Goal: Obtain resource: Obtain resource

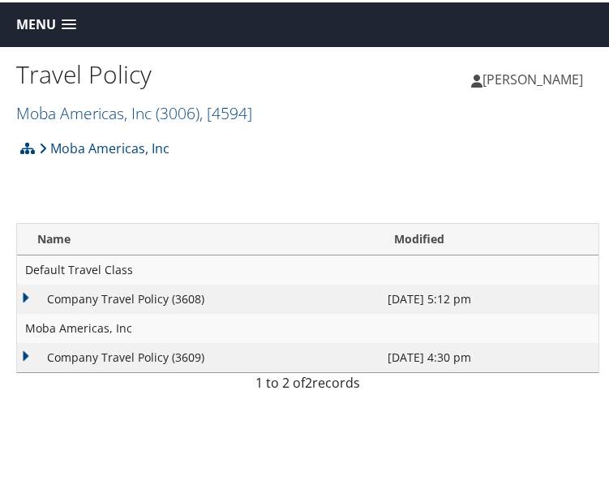
click at [25, 296] on td "Company Travel Policy (3608)" at bounding box center [198, 296] width 362 height 29
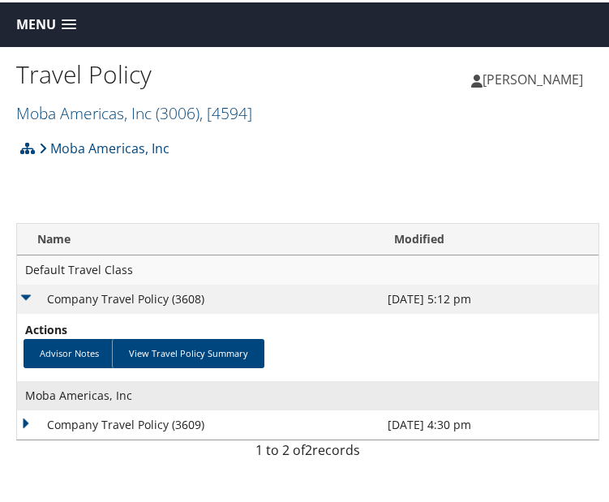
scroll to position [45, 0]
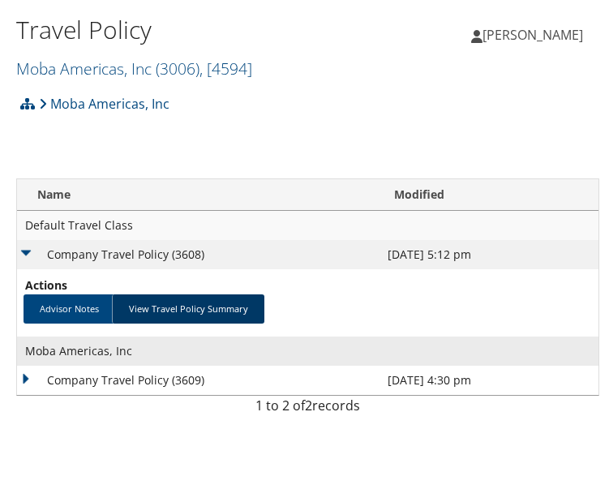
click at [178, 306] on link "View Travel Policy Summary" at bounding box center [188, 306] width 152 height 29
click at [186, 301] on link "View Travel Policy Summary" at bounding box center [188, 306] width 152 height 29
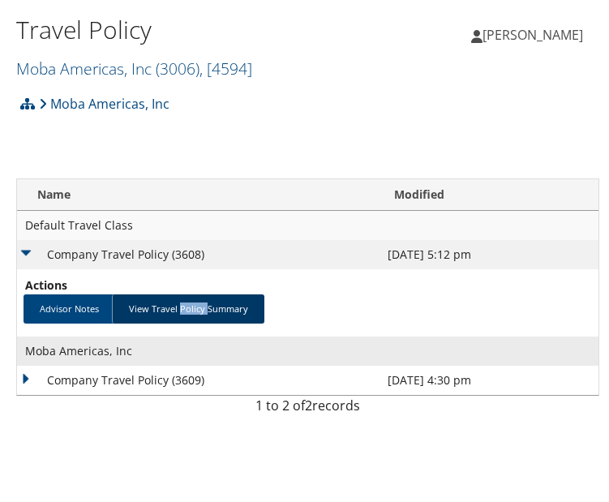
click at [186, 301] on link "View Travel Policy Summary" at bounding box center [188, 306] width 152 height 29
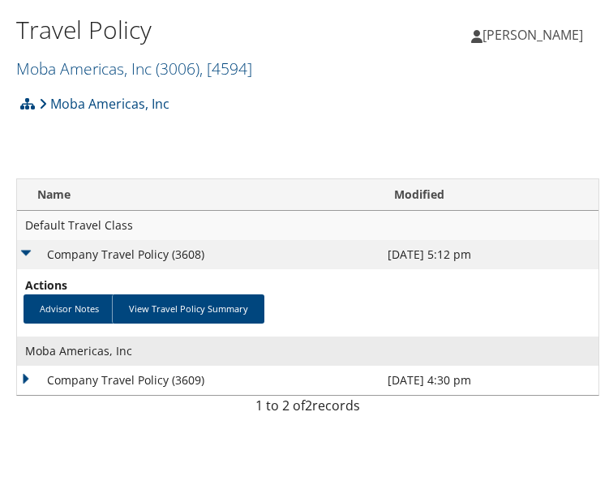
click at [118, 378] on td "Company Travel Policy (3609)" at bounding box center [198, 377] width 362 height 29
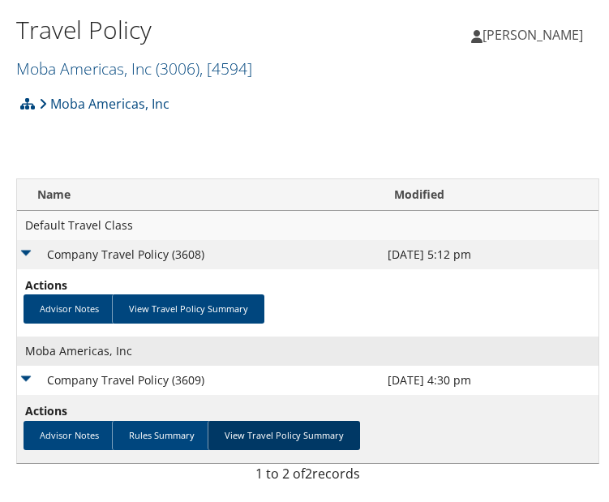
click at [266, 435] on link "View Travel Policy Summary" at bounding box center [284, 432] width 152 height 29
click at [266, 434] on link "View Travel Policy Summary" at bounding box center [284, 432] width 152 height 29
drag, startPoint x: 266, startPoint y: 434, endPoint x: 277, endPoint y: 423, distance: 15.5
click at [266, 432] on link "View Travel Policy Summary" at bounding box center [284, 432] width 152 height 29
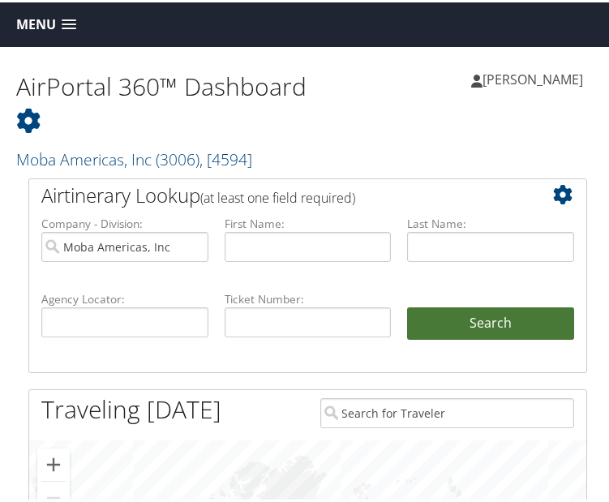
click at [466, 315] on button "Search" at bounding box center [490, 321] width 167 height 32
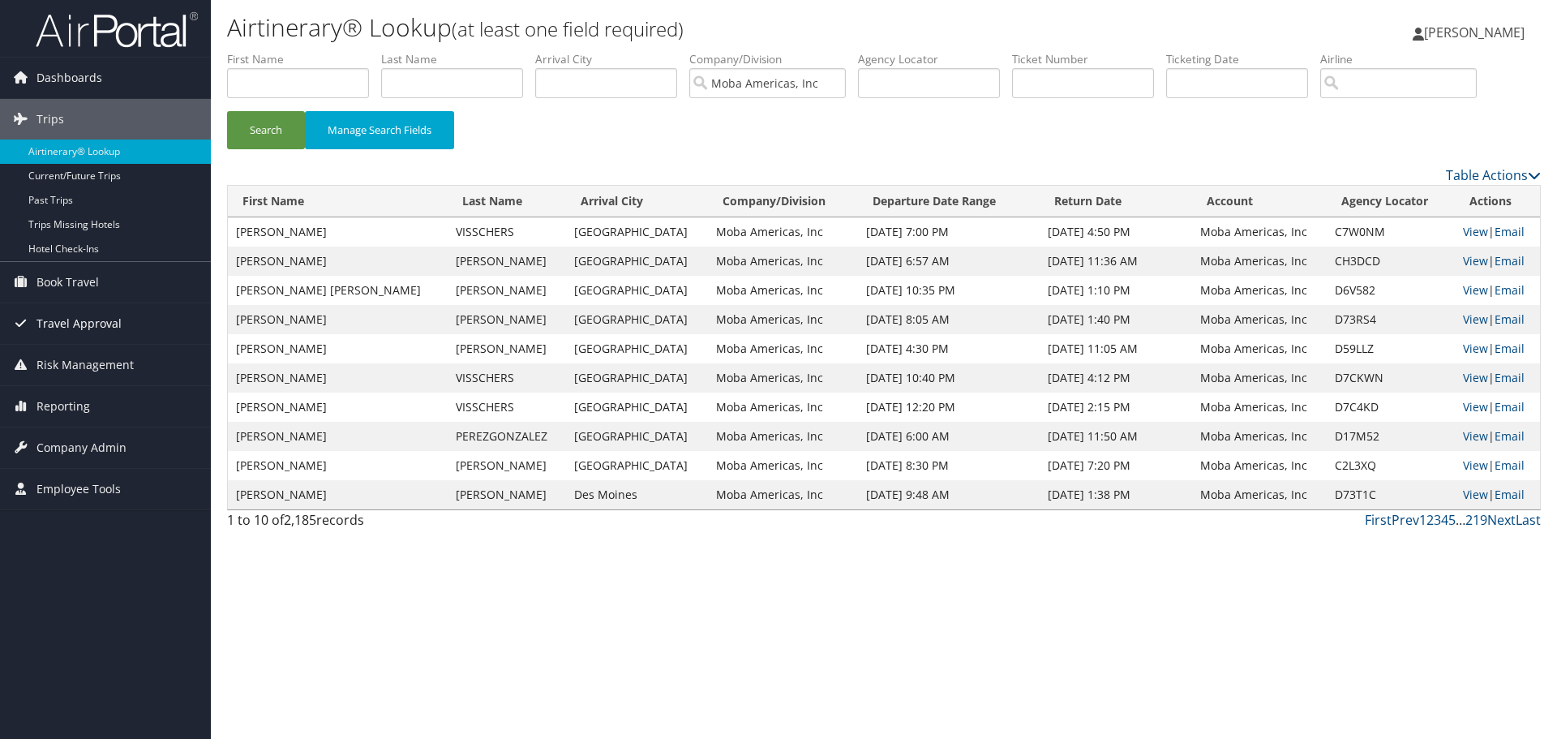
click at [68, 321] on span "Travel Approval" at bounding box center [78, 323] width 85 height 41
click at [59, 460] on span "Risk Management" at bounding box center [84, 462] width 97 height 41
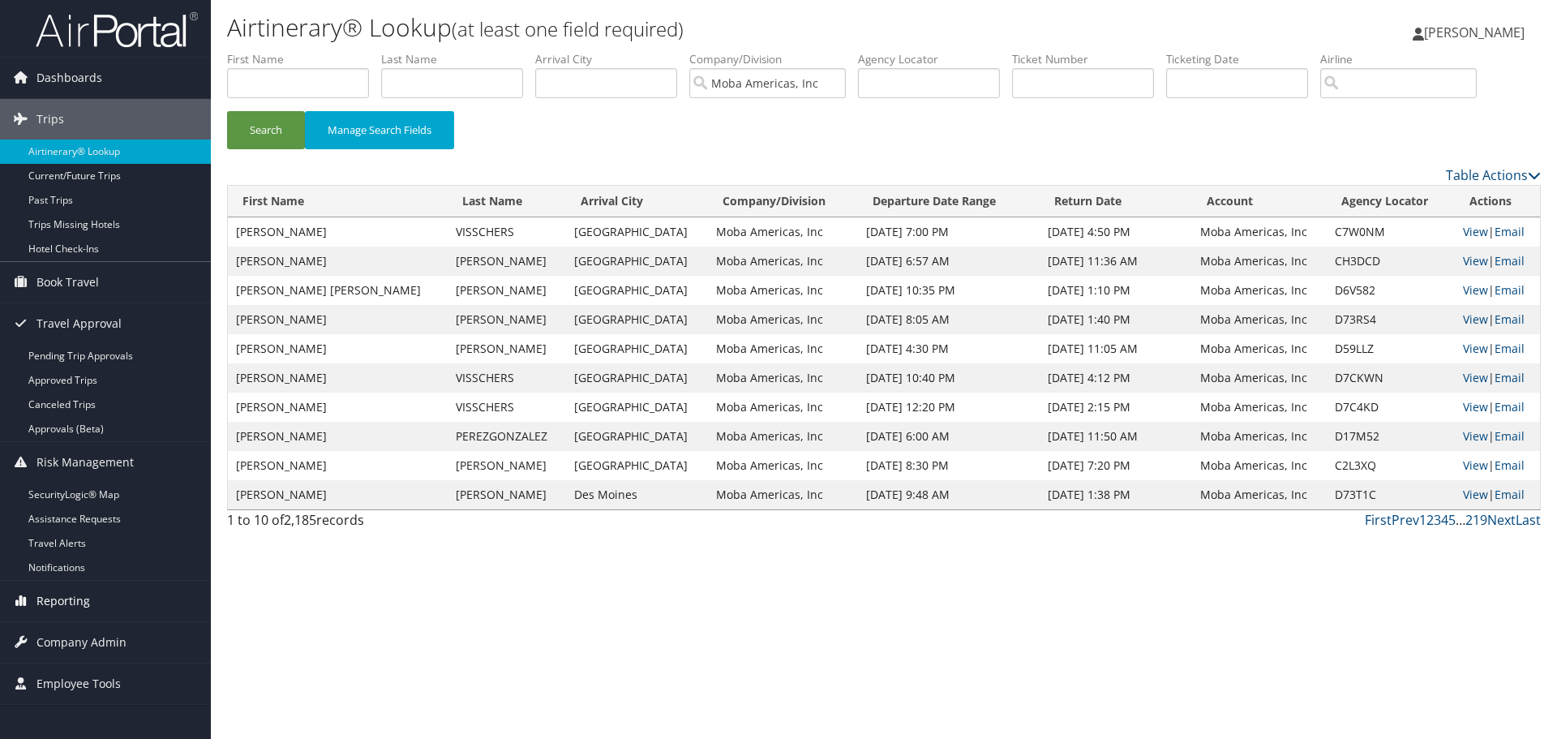
click at [56, 501] on span "Reporting" at bounding box center [63, 600] width 54 height 41
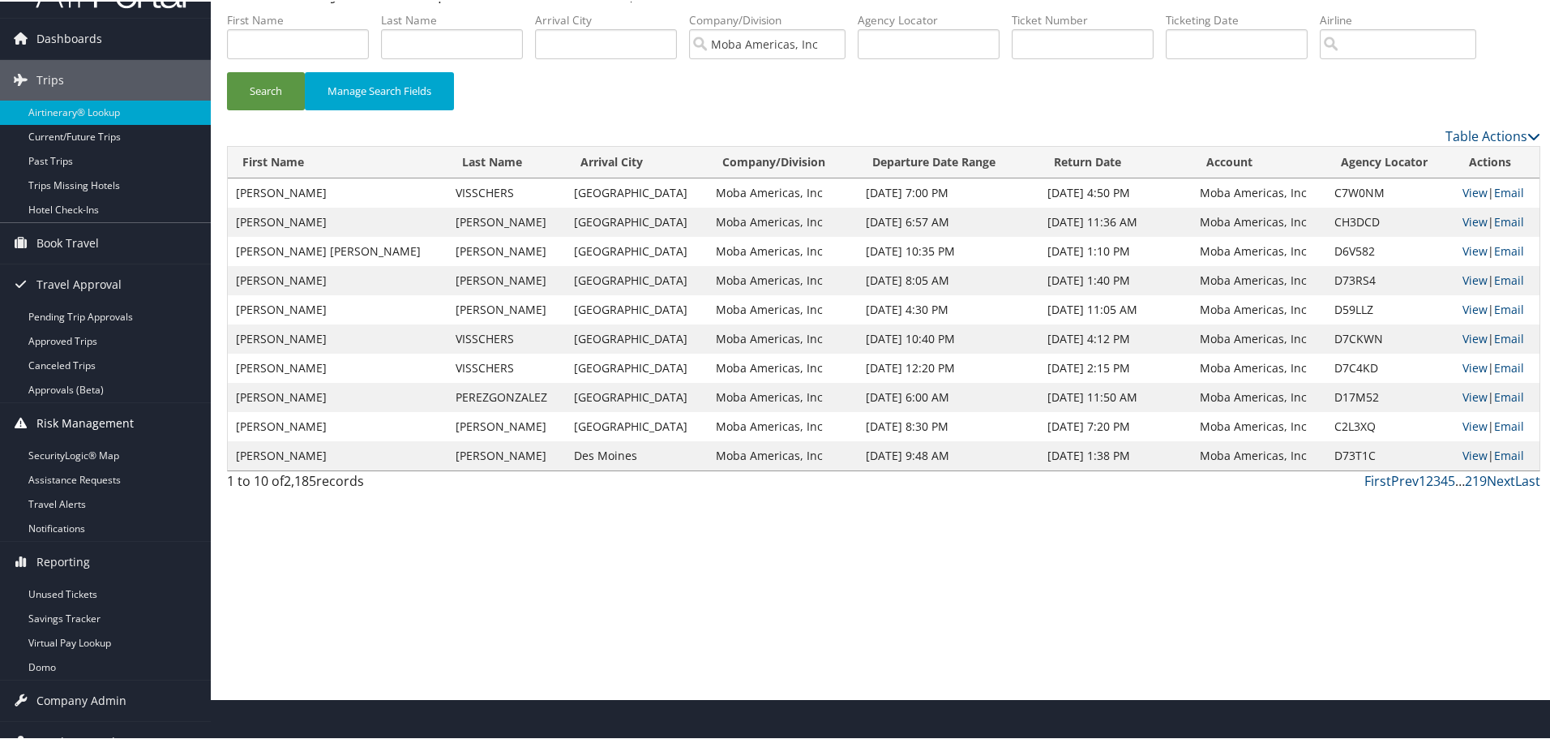
scroll to position [63, 0]
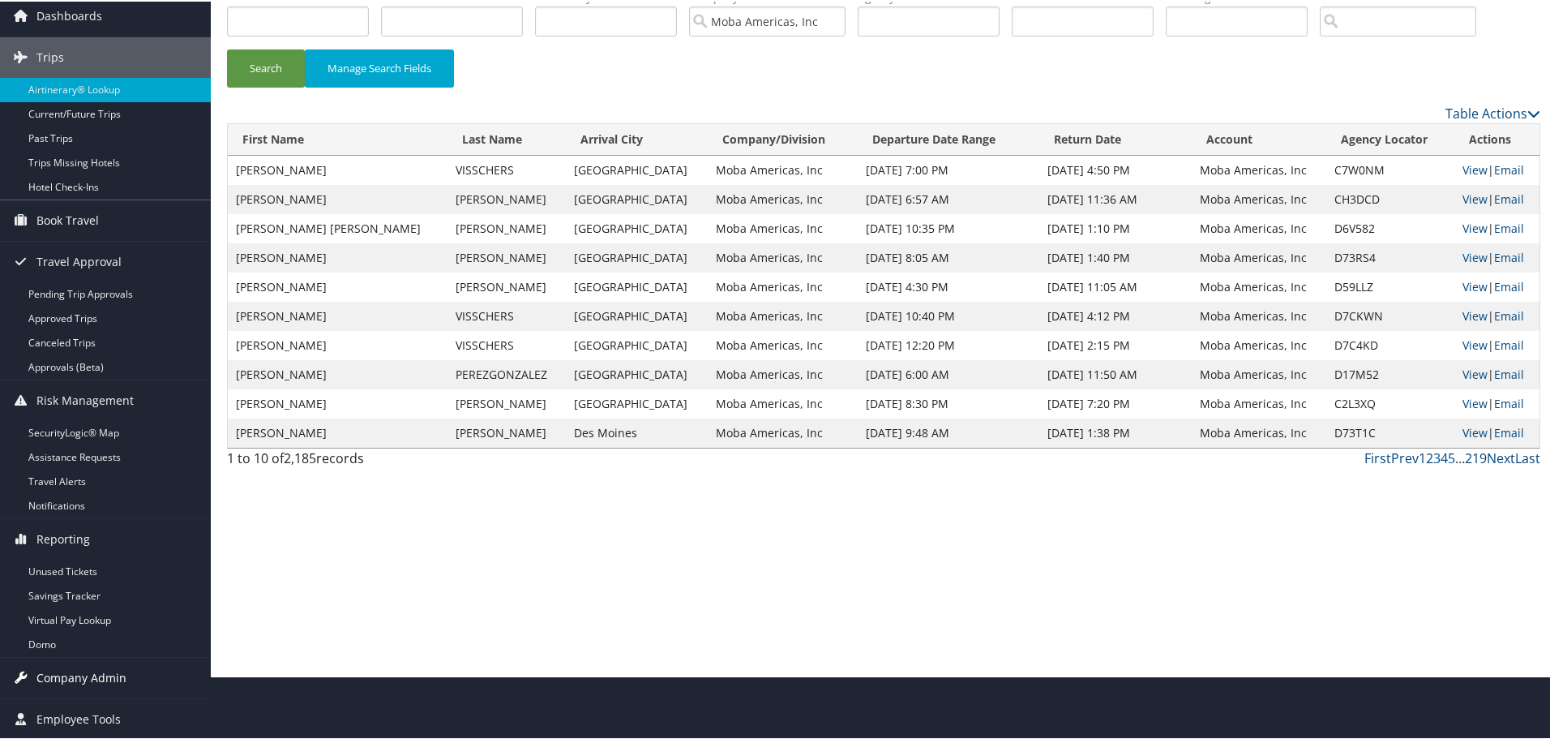
click at [75, 501] on span "Company Admin" at bounding box center [81, 676] width 90 height 41
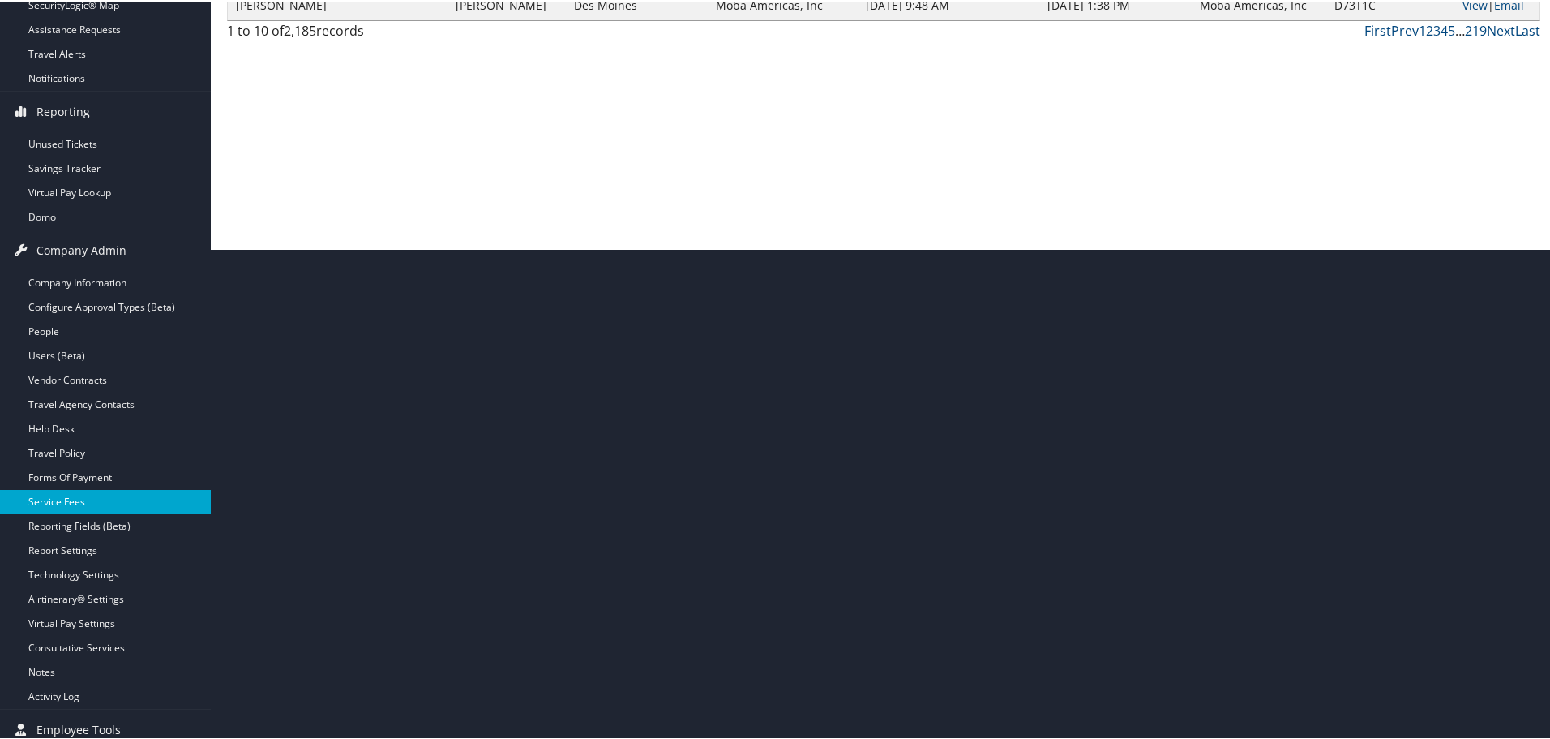
scroll to position [501, 0]
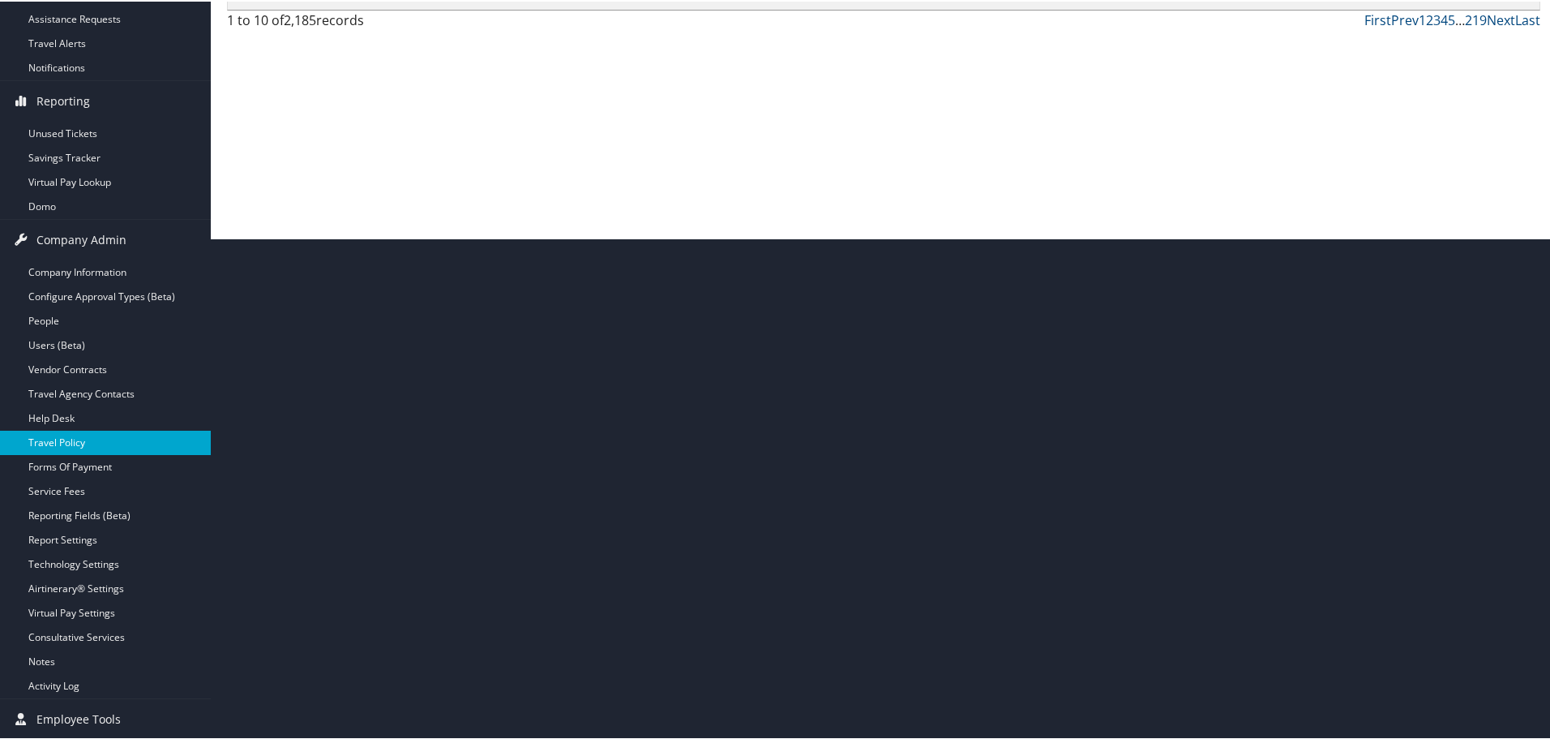
click at [64, 444] on link "Travel Policy" at bounding box center [105, 441] width 211 height 24
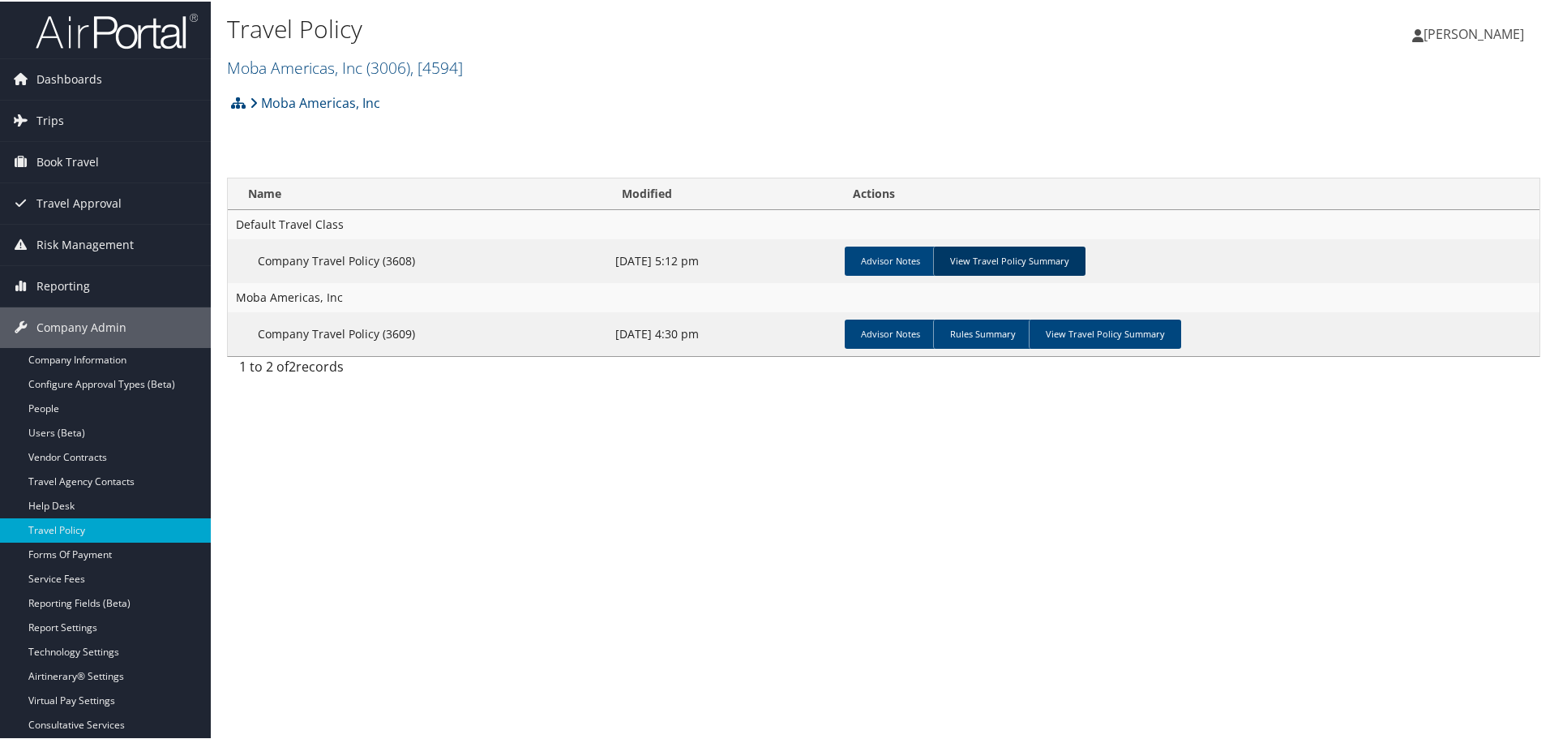
click at [976, 257] on link "View Travel Policy Summary" at bounding box center [1009, 259] width 152 height 29
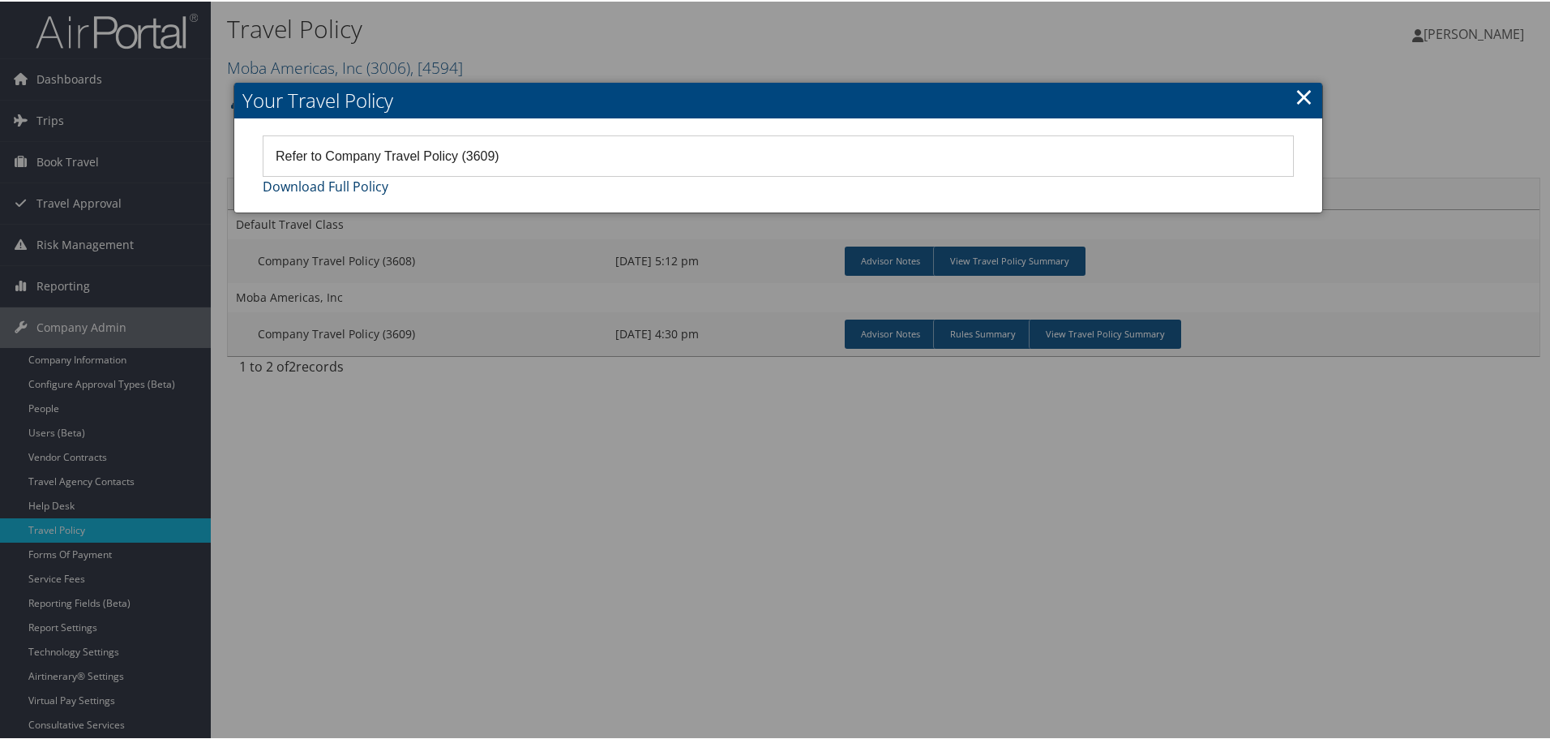
click at [348, 184] on link "Download Full Policy" at bounding box center [326, 185] width 126 height 18
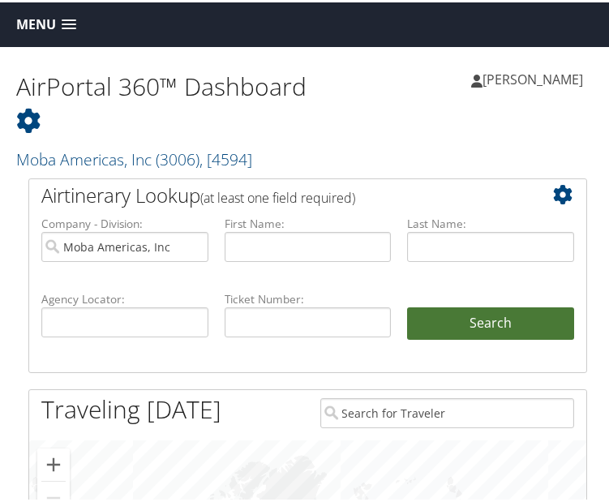
click at [515, 321] on button "Search" at bounding box center [490, 321] width 167 height 32
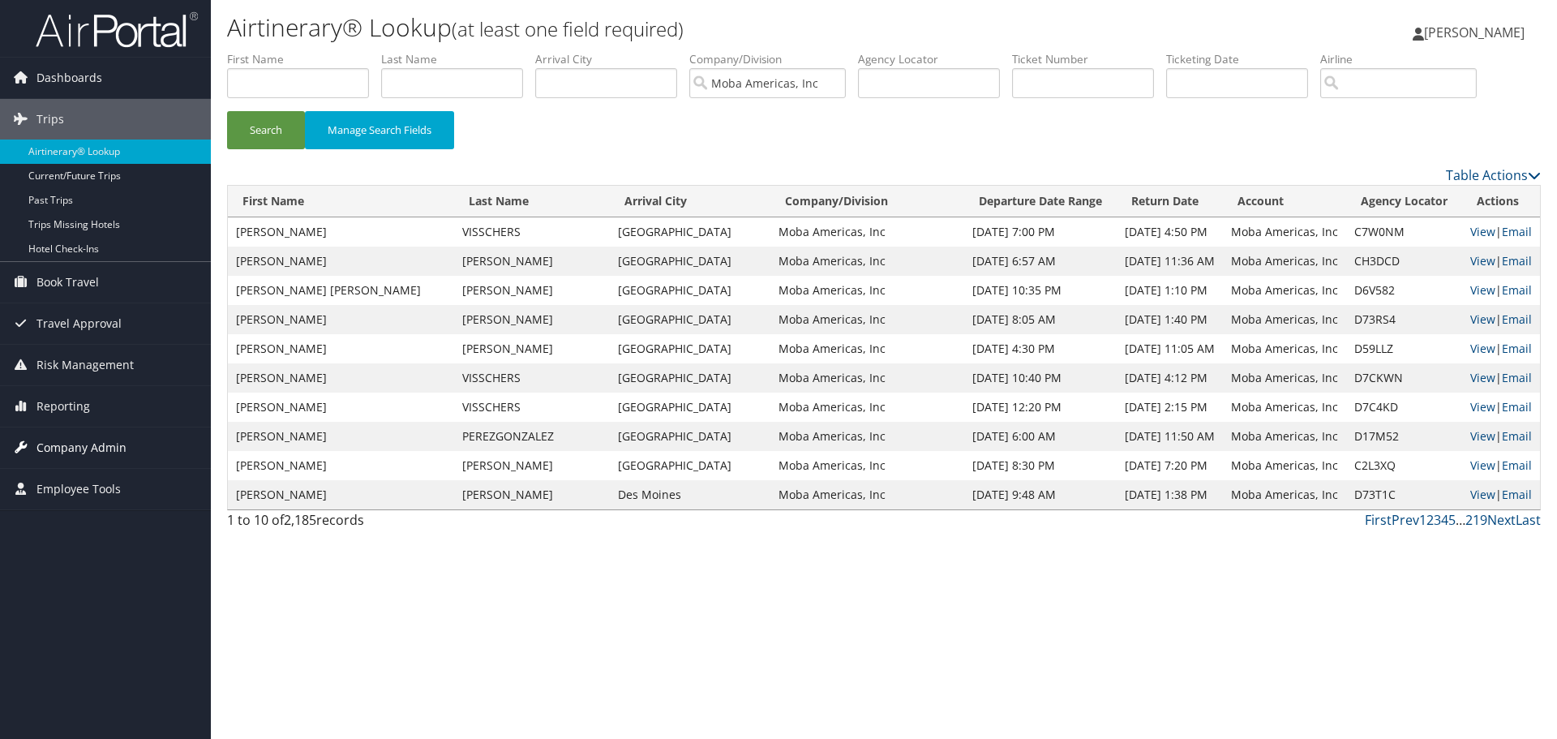
click at [75, 447] on span "Company Admin" at bounding box center [81, 447] width 90 height 41
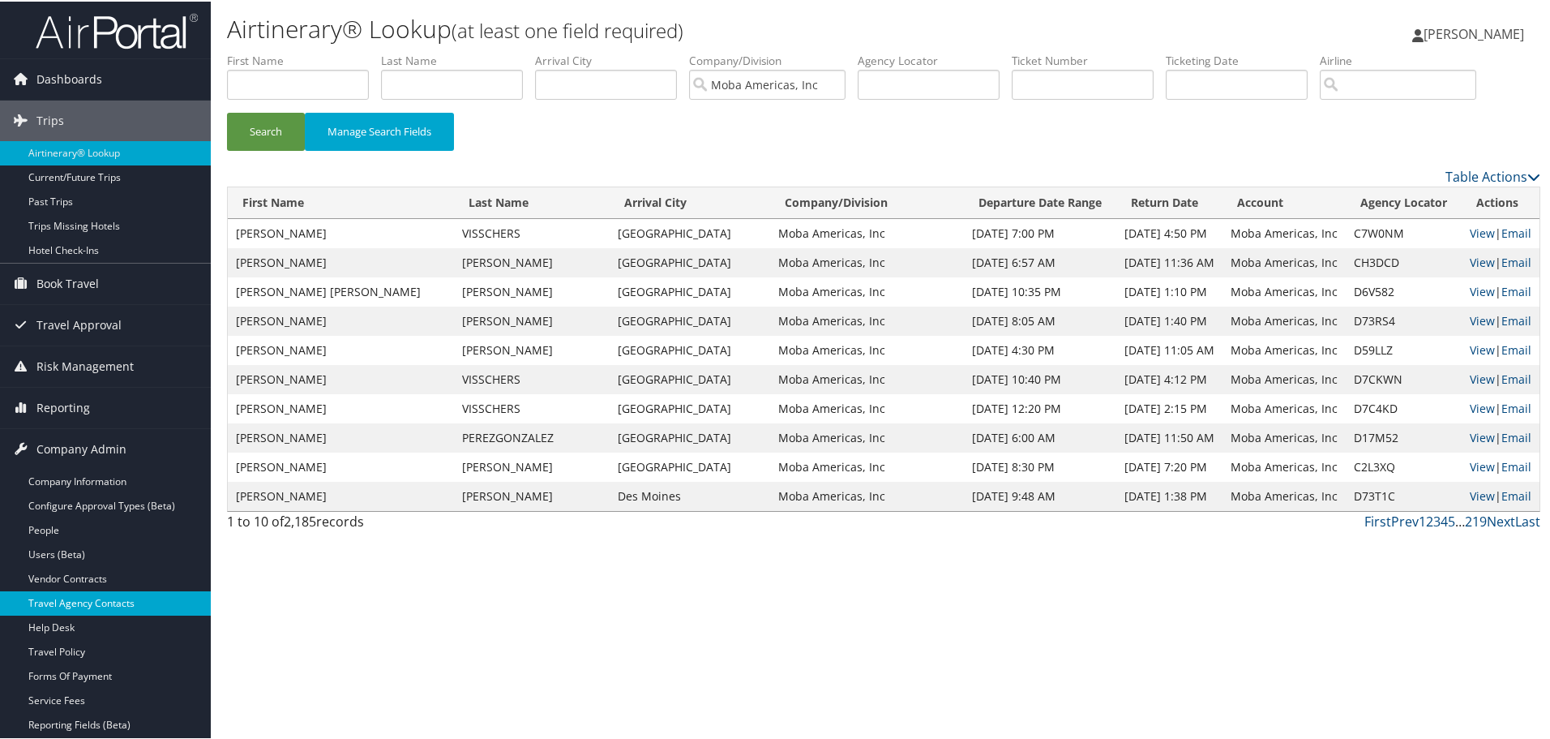
click at [86, 501] on link "Travel Agency Contacts" at bounding box center [105, 601] width 211 height 24
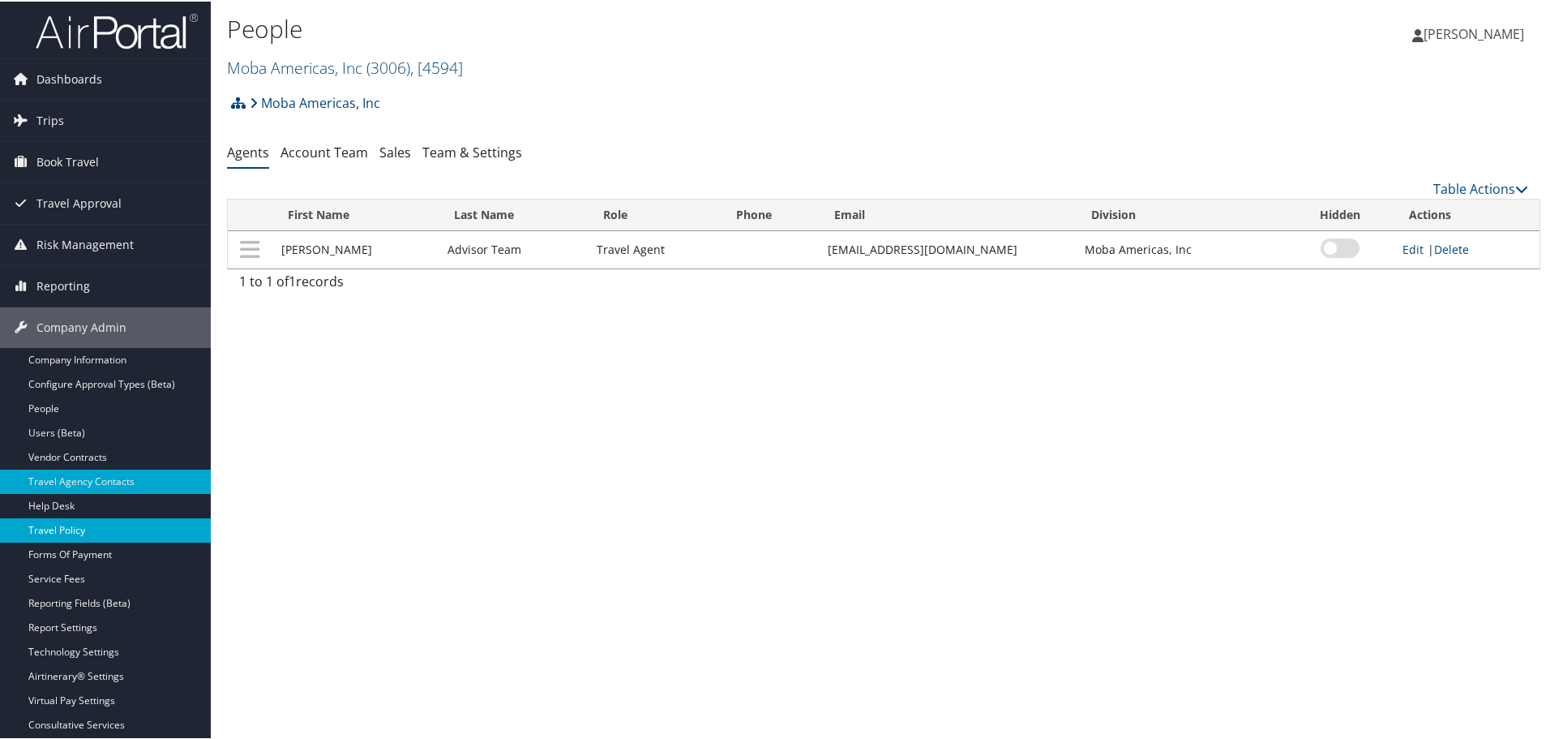
click at [56, 529] on link "Travel Policy" at bounding box center [105, 528] width 211 height 24
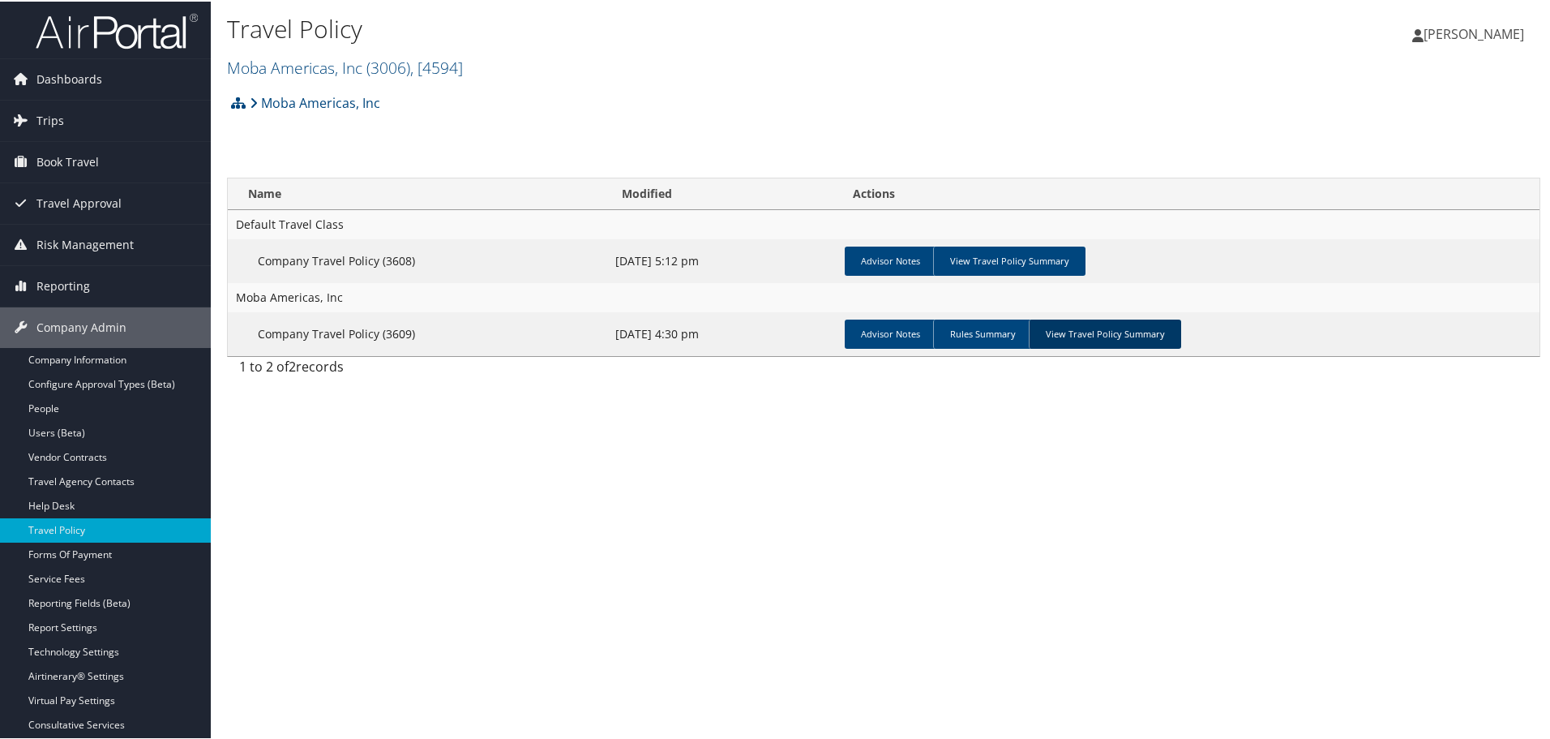
click at [1080, 336] on link "View Travel Policy Summary" at bounding box center [1105, 332] width 152 height 29
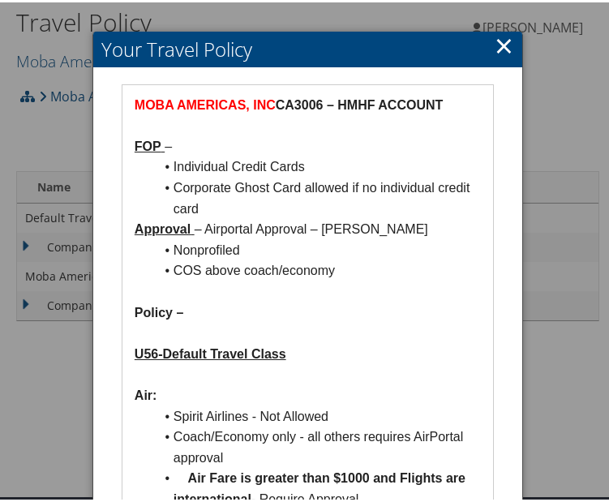
scroll to position [81, 0]
